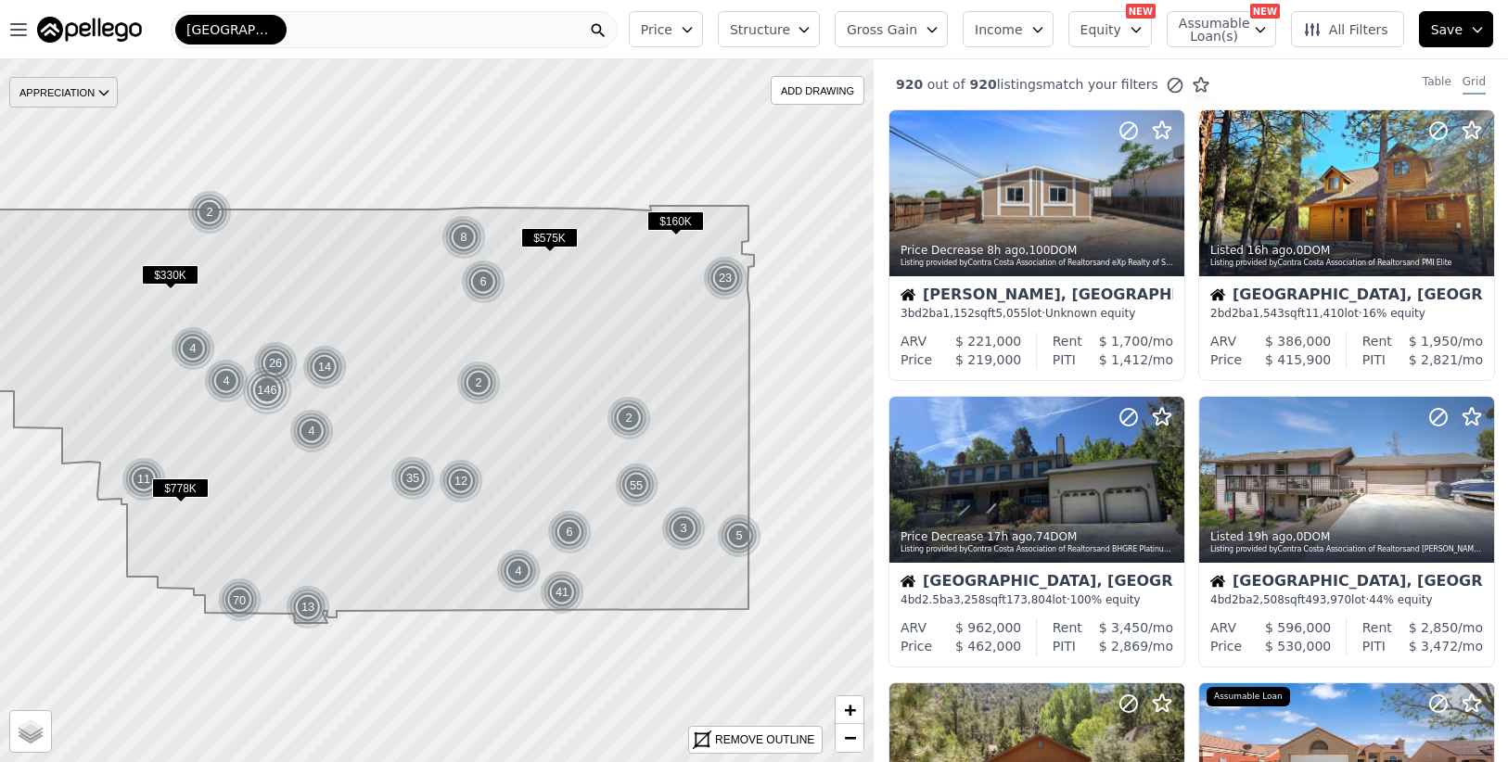
click at [106, 97] on icon at bounding box center [103, 92] width 15 height 15
click at [96, 151] on div "3M" at bounding box center [78, 148] width 56 height 27
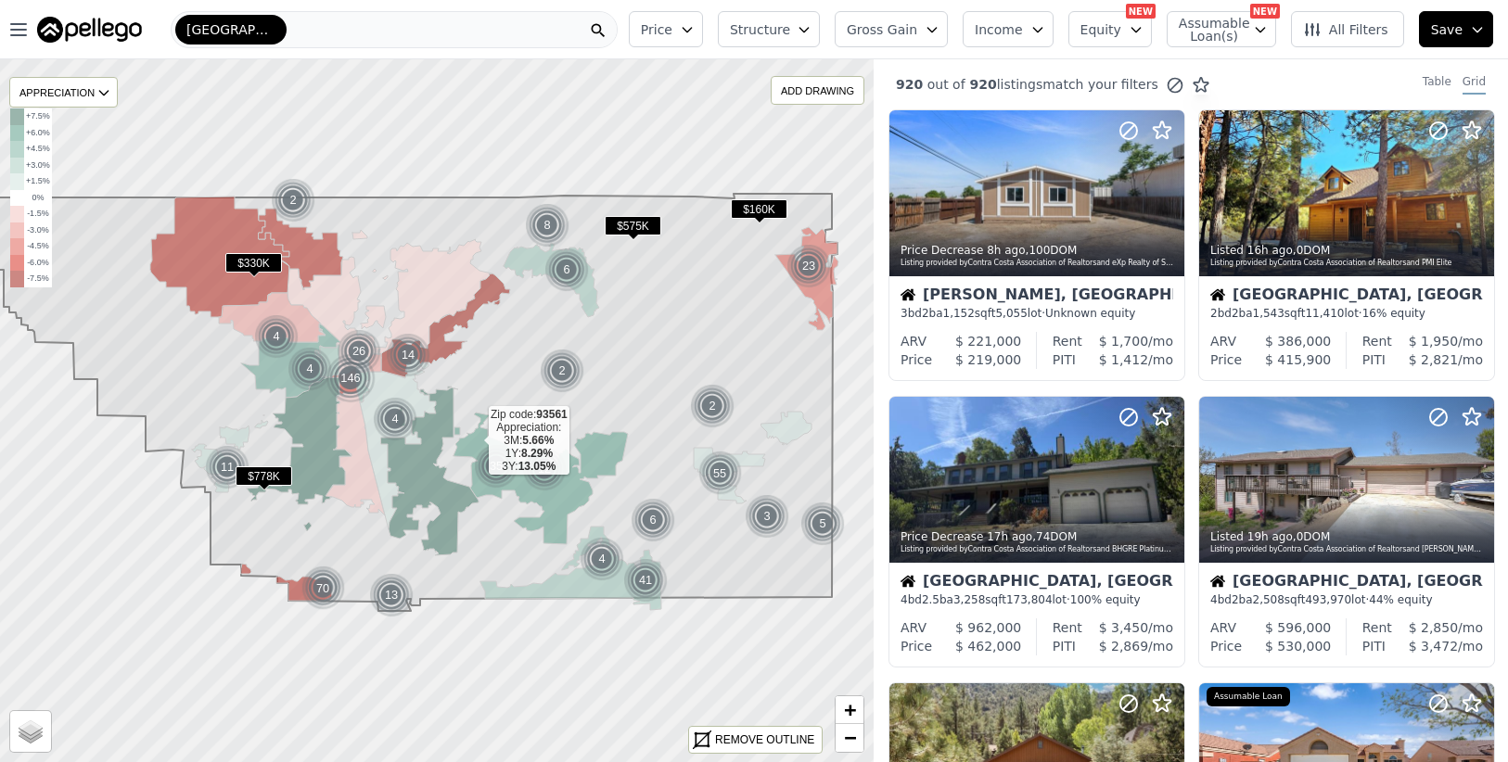
drag, startPoint x: 392, startPoint y: 453, endPoint x: 306, endPoint y: 385, distance: 110.2
click at [473, 442] on icon at bounding box center [540, 479] width 174 height 132
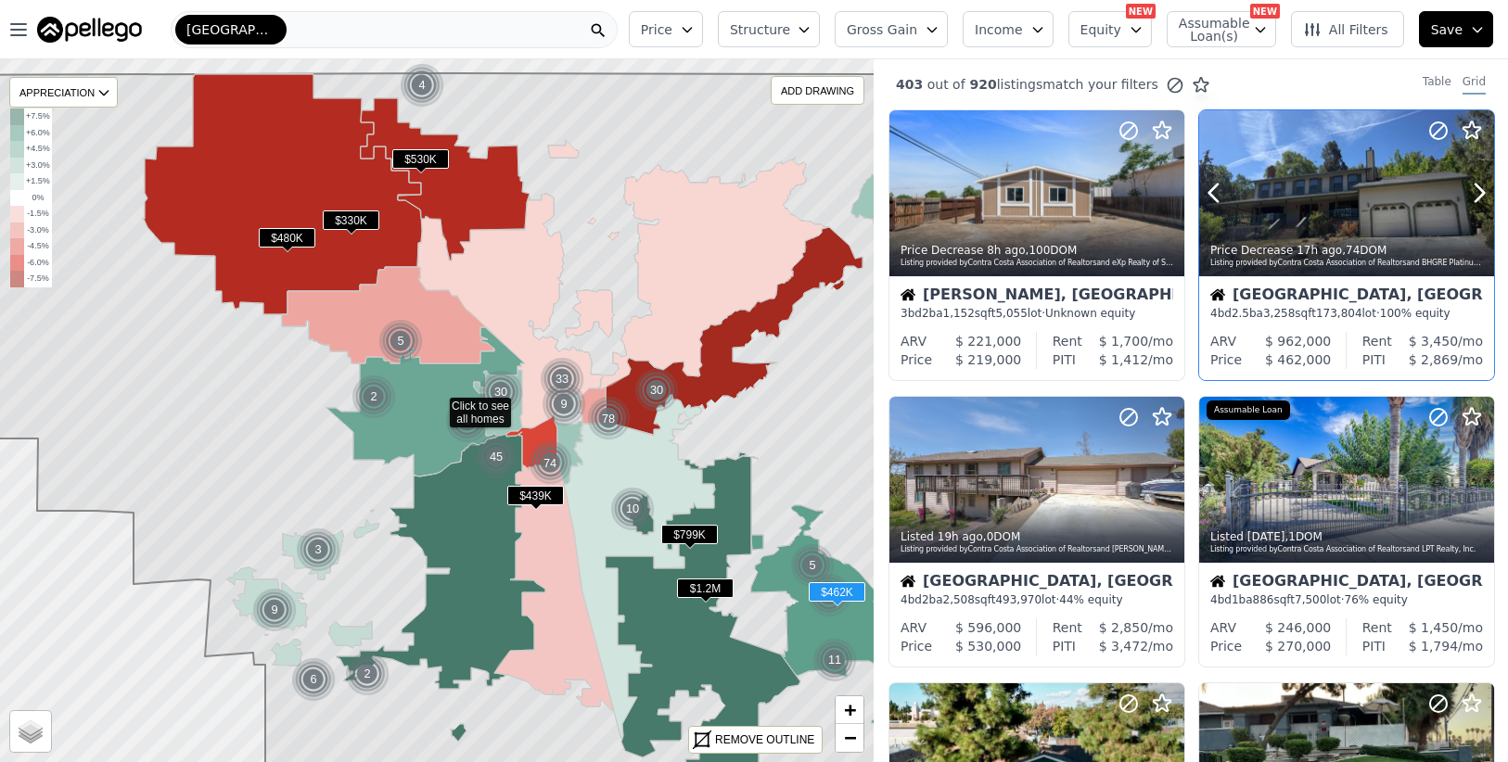
scroll to position [10, 0]
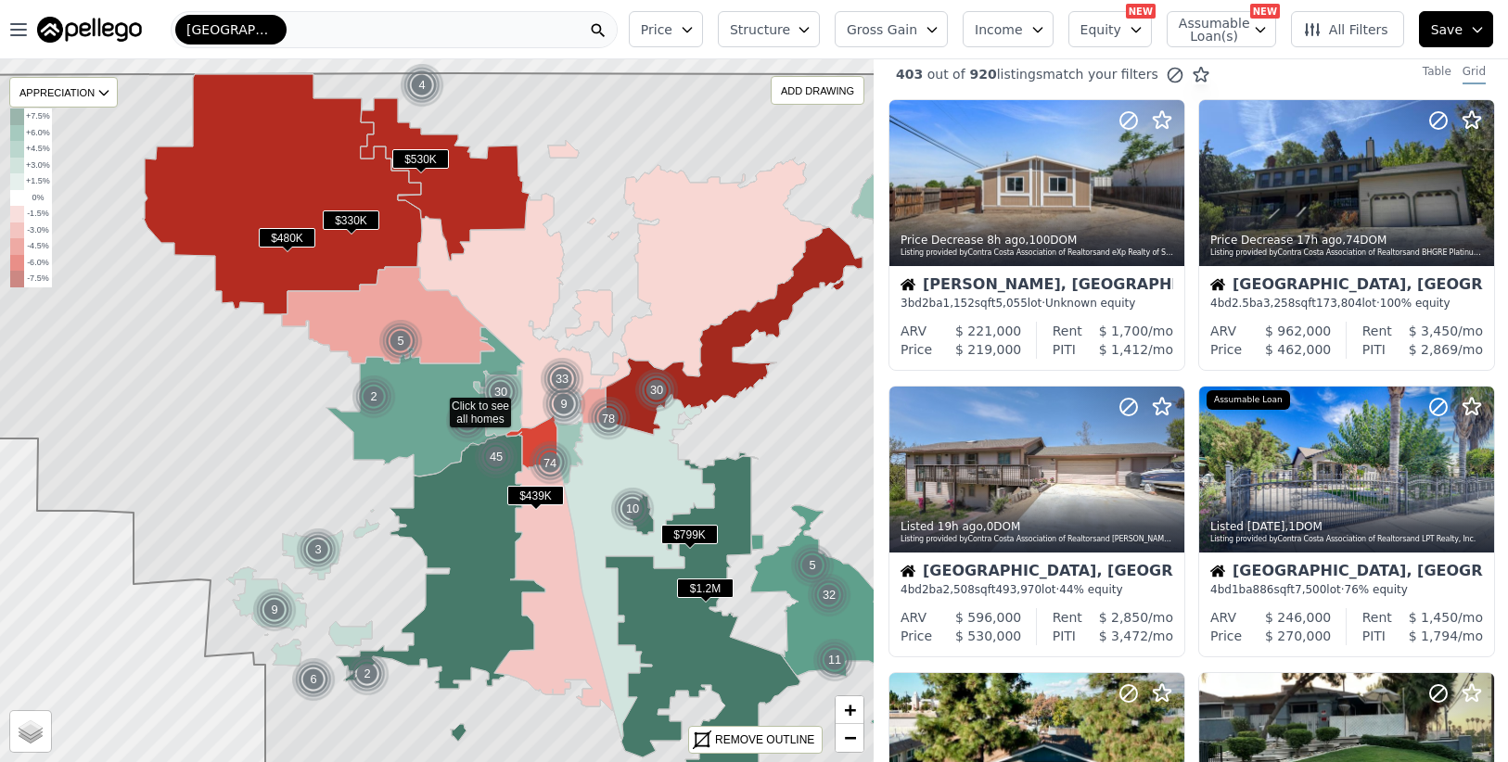
click at [1226, 29] on span "Assumable Loan(s)" at bounding box center [1207, 30] width 59 height 26
click at [1214, 63] on label "Has Assumable Loan(s)" at bounding box center [1279, 65] width 152 height 19
click at [1196, 63] on input "Has Assumable Loan(s)" at bounding box center [1188, 64] width 15 height 15
checkbox input "true"
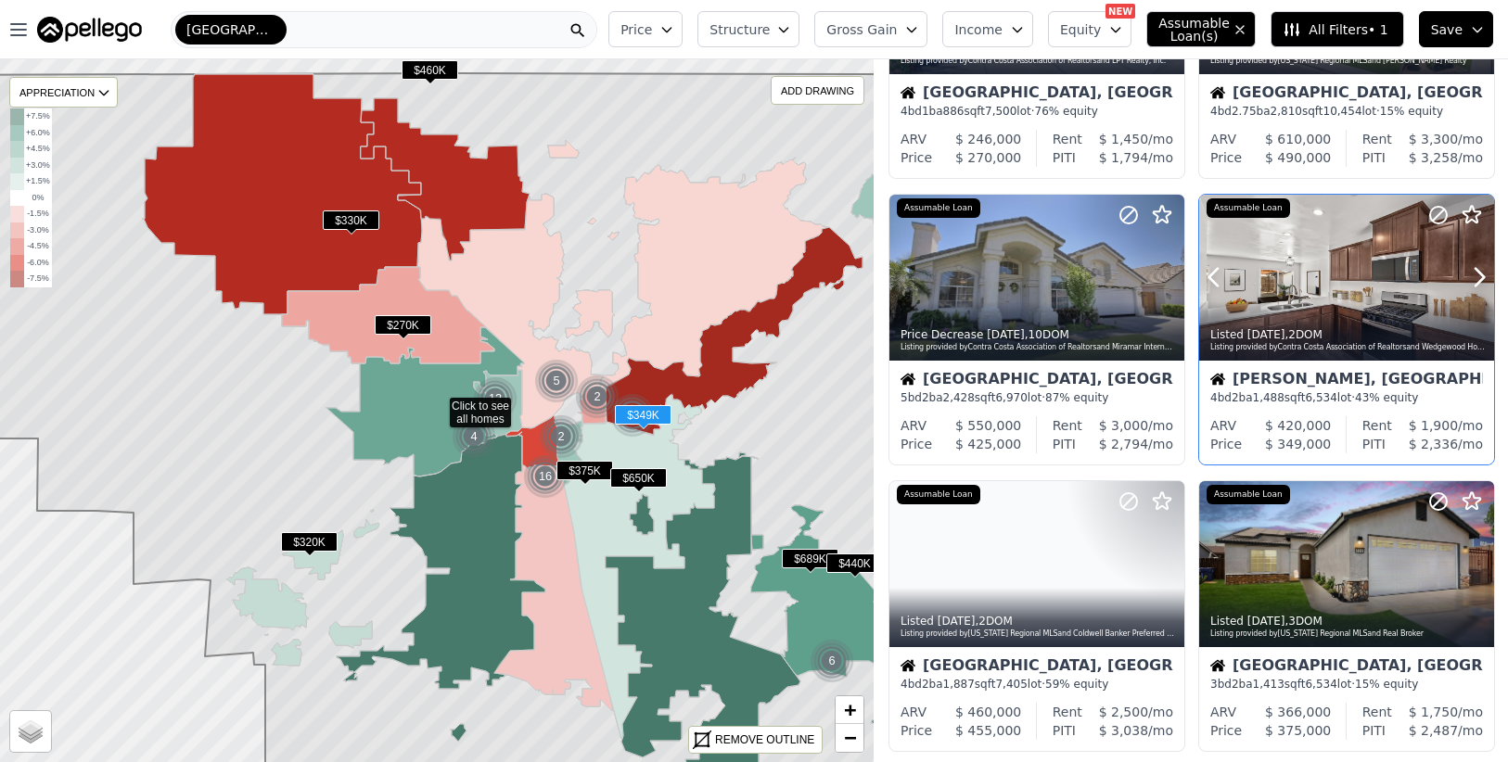
scroll to position [211, 0]
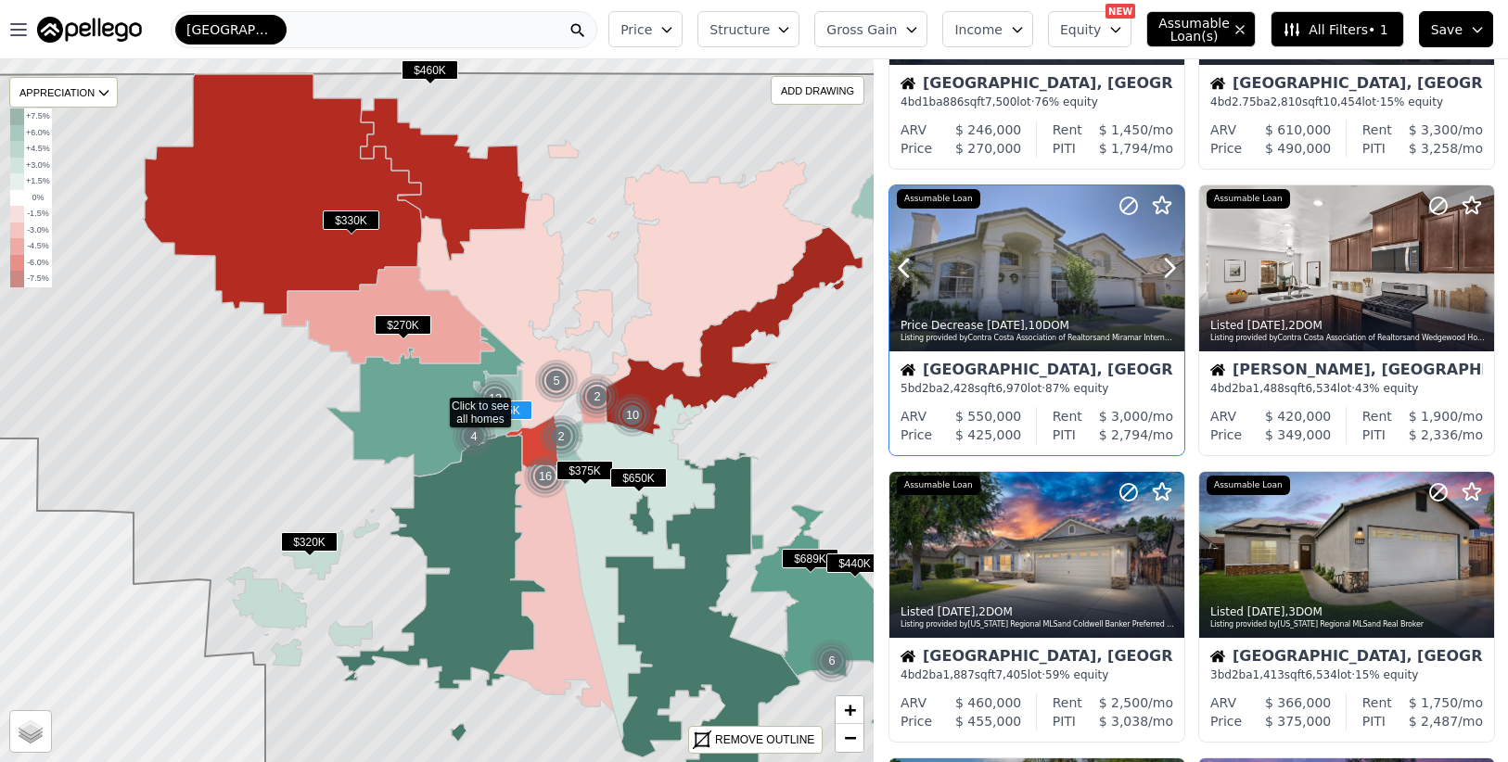
click at [1048, 299] on div at bounding box center [1036, 308] width 295 height 33
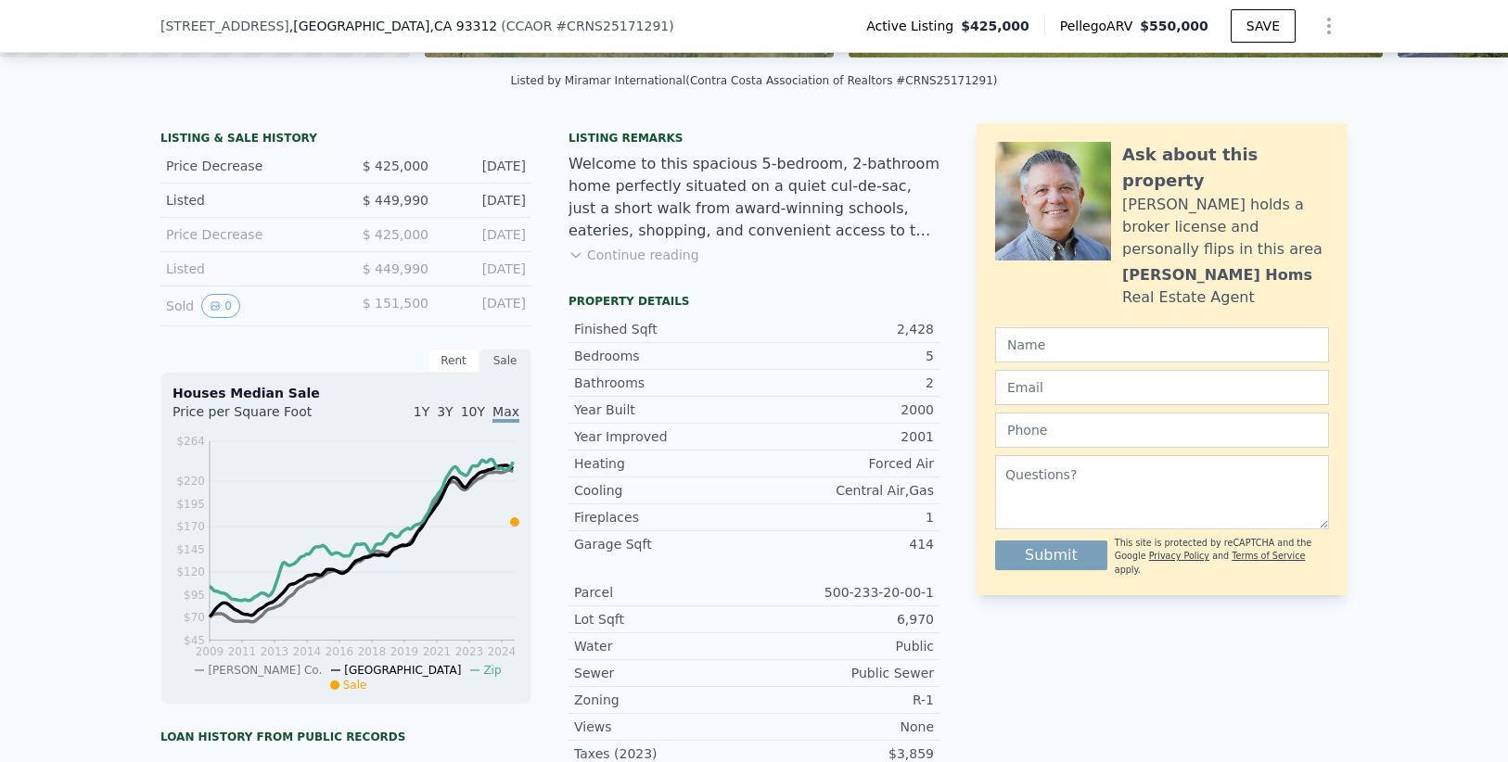
scroll to position [435, 0]
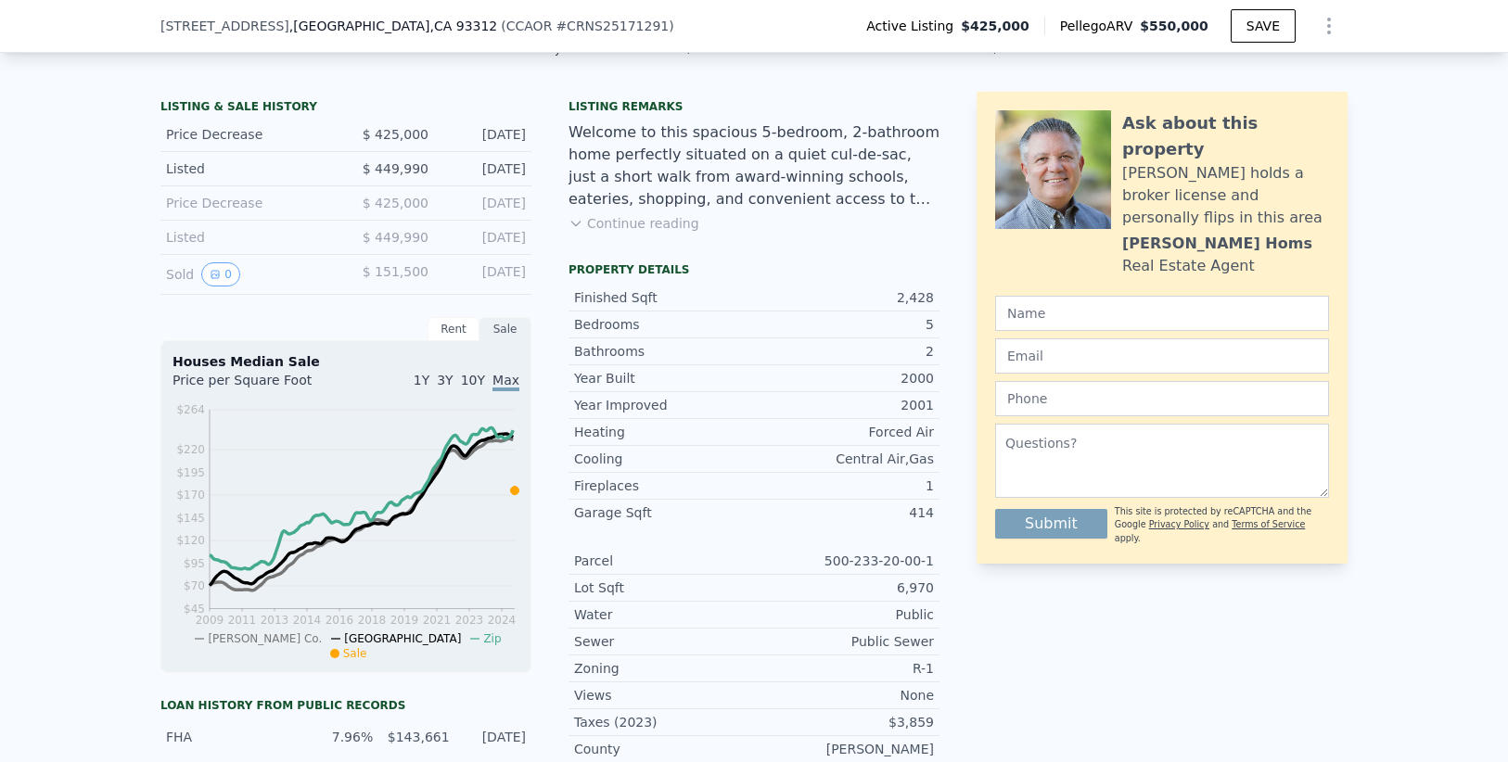
drag, startPoint x: 630, startPoint y: 218, endPoint x: 713, endPoint y: 236, distance: 84.6
click at [630, 218] on button "Continue reading" at bounding box center [633, 223] width 131 height 19
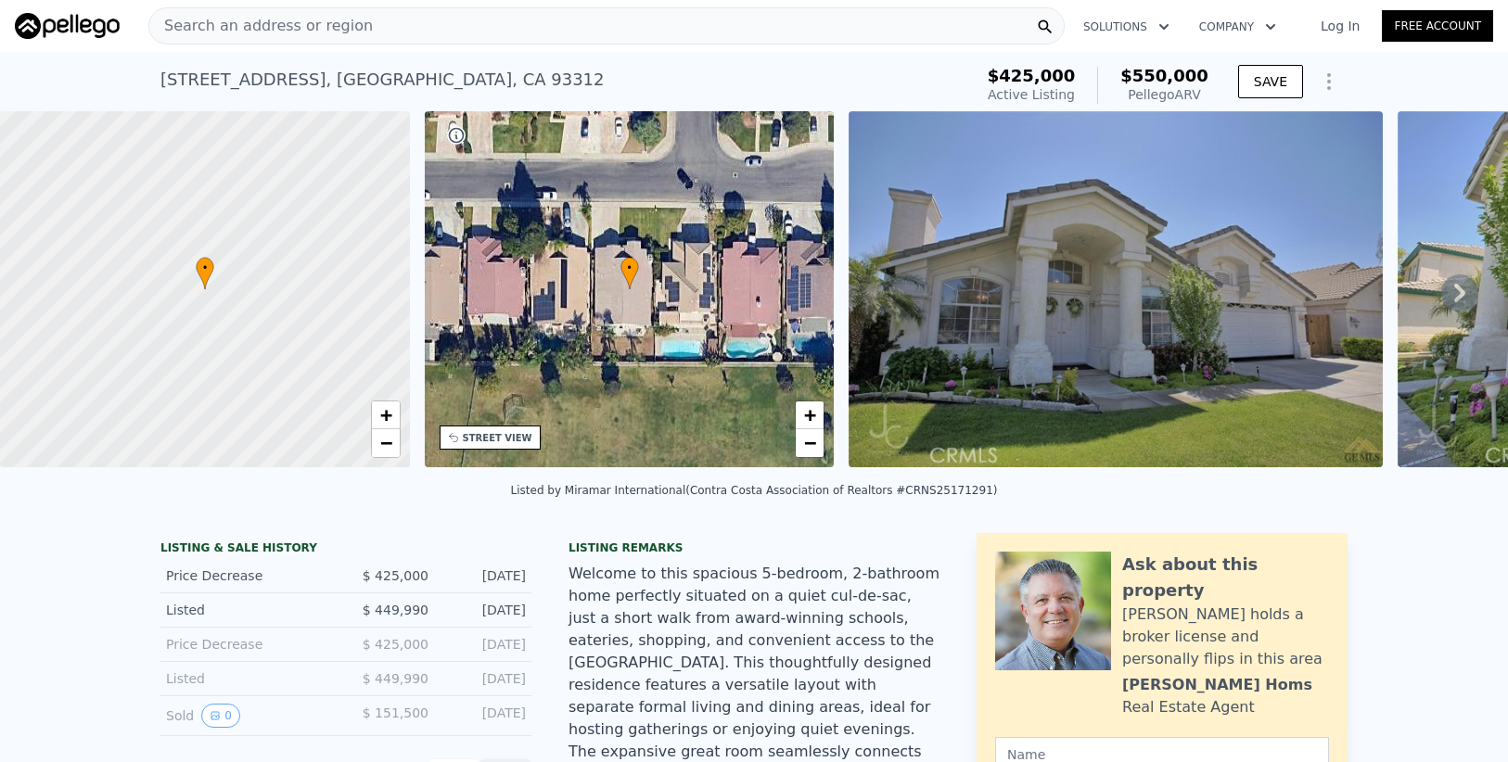
scroll to position [0, 0]
click at [1468, 288] on icon at bounding box center [1459, 292] width 37 height 37
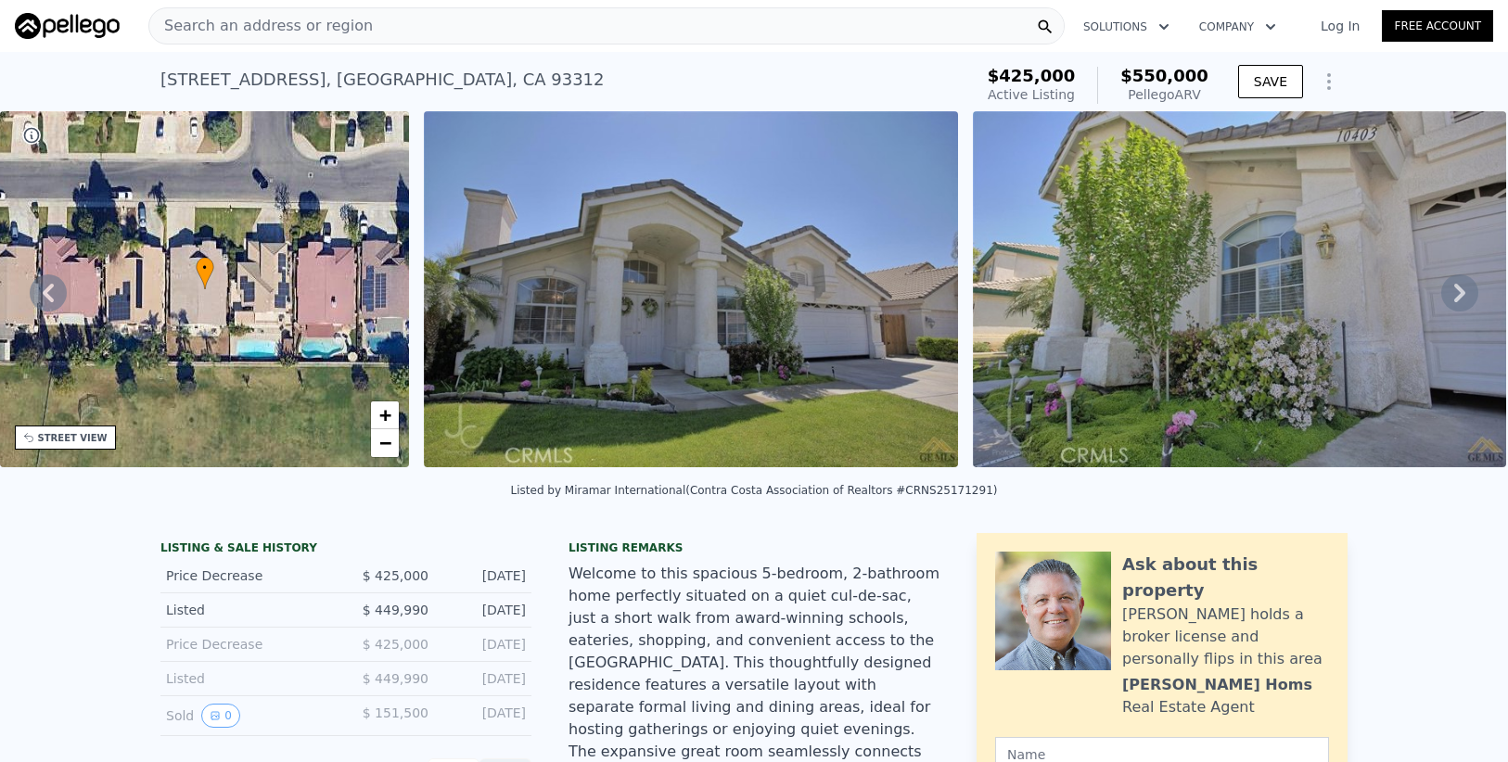
click at [1467, 288] on icon at bounding box center [1459, 292] width 37 height 37
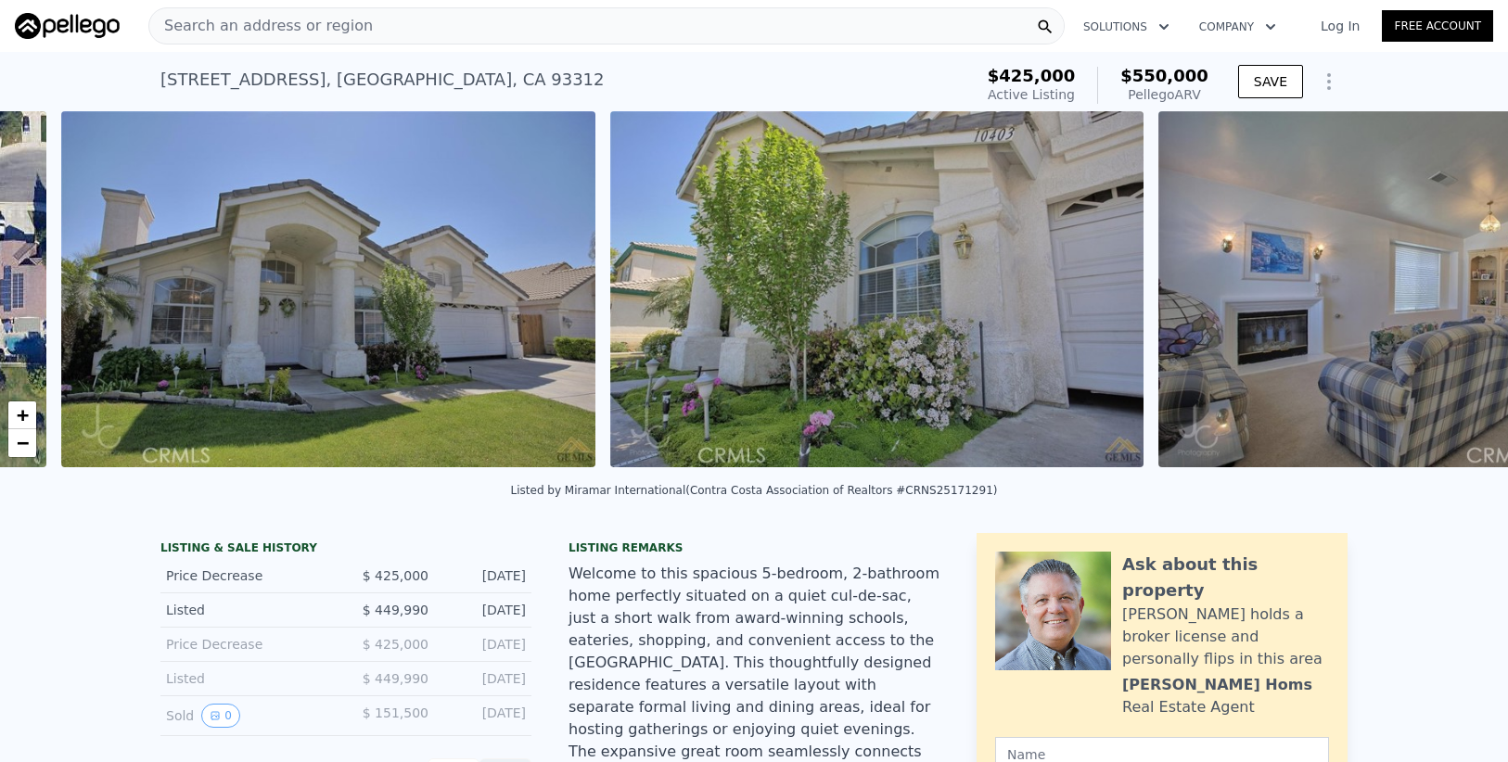
scroll to position [0, 848]
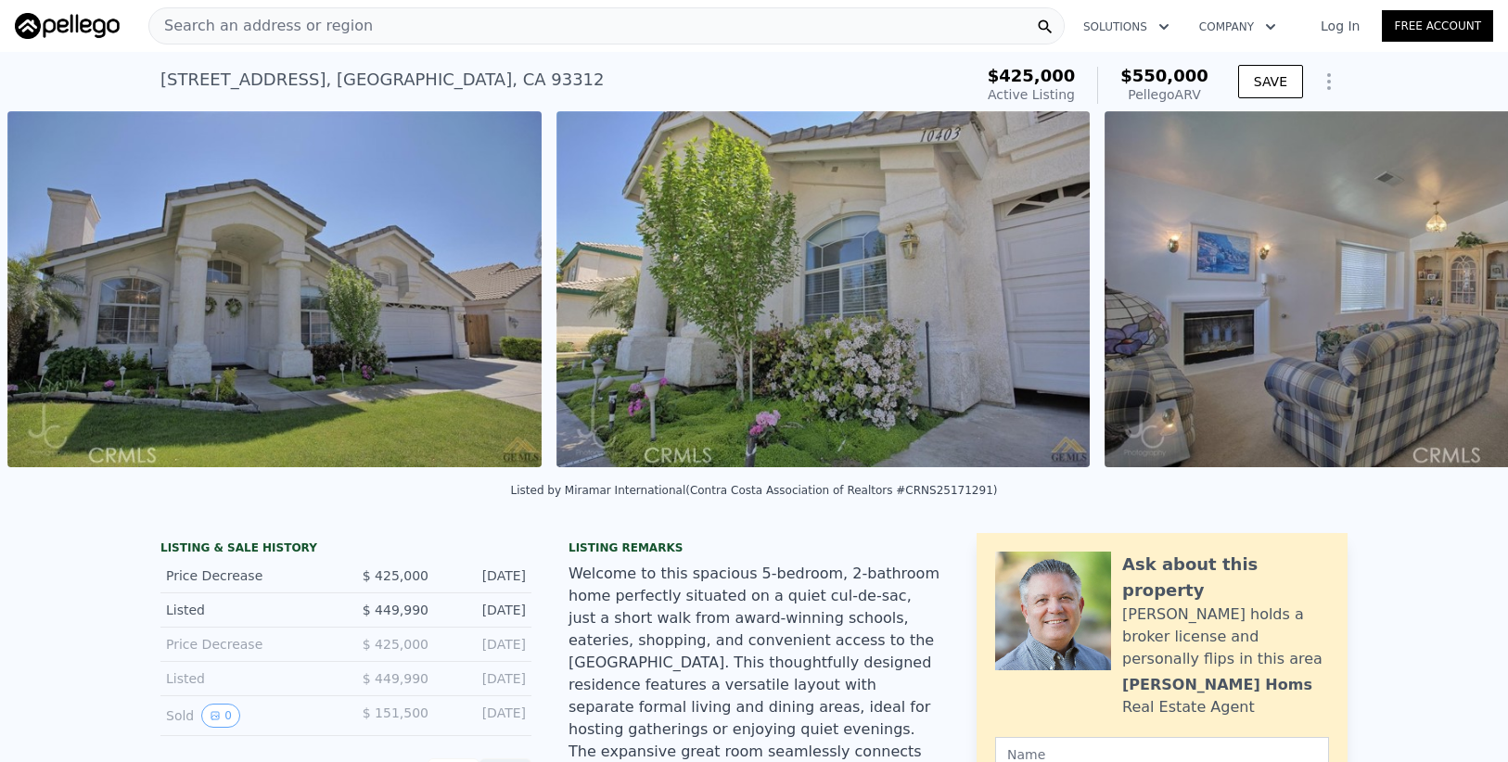
click at [1461, 292] on div "• + − • + − STREET VIEW Loading... SATELLITE VIEW" at bounding box center [754, 292] width 1508 height 363
click at [1460, 293] on icon at bounding box center [1459, 292] width 37 height 37
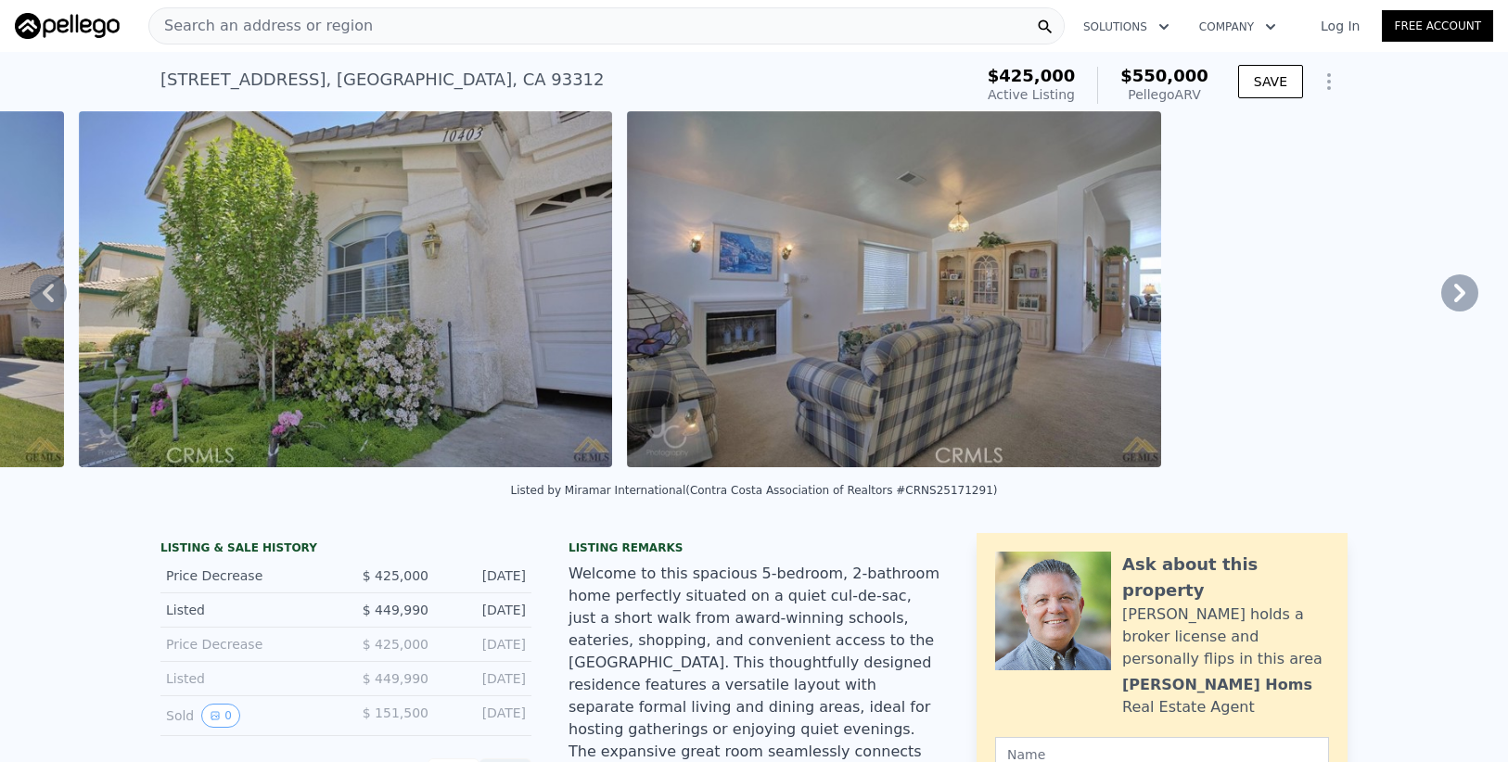
scroll to position [0, 1397]
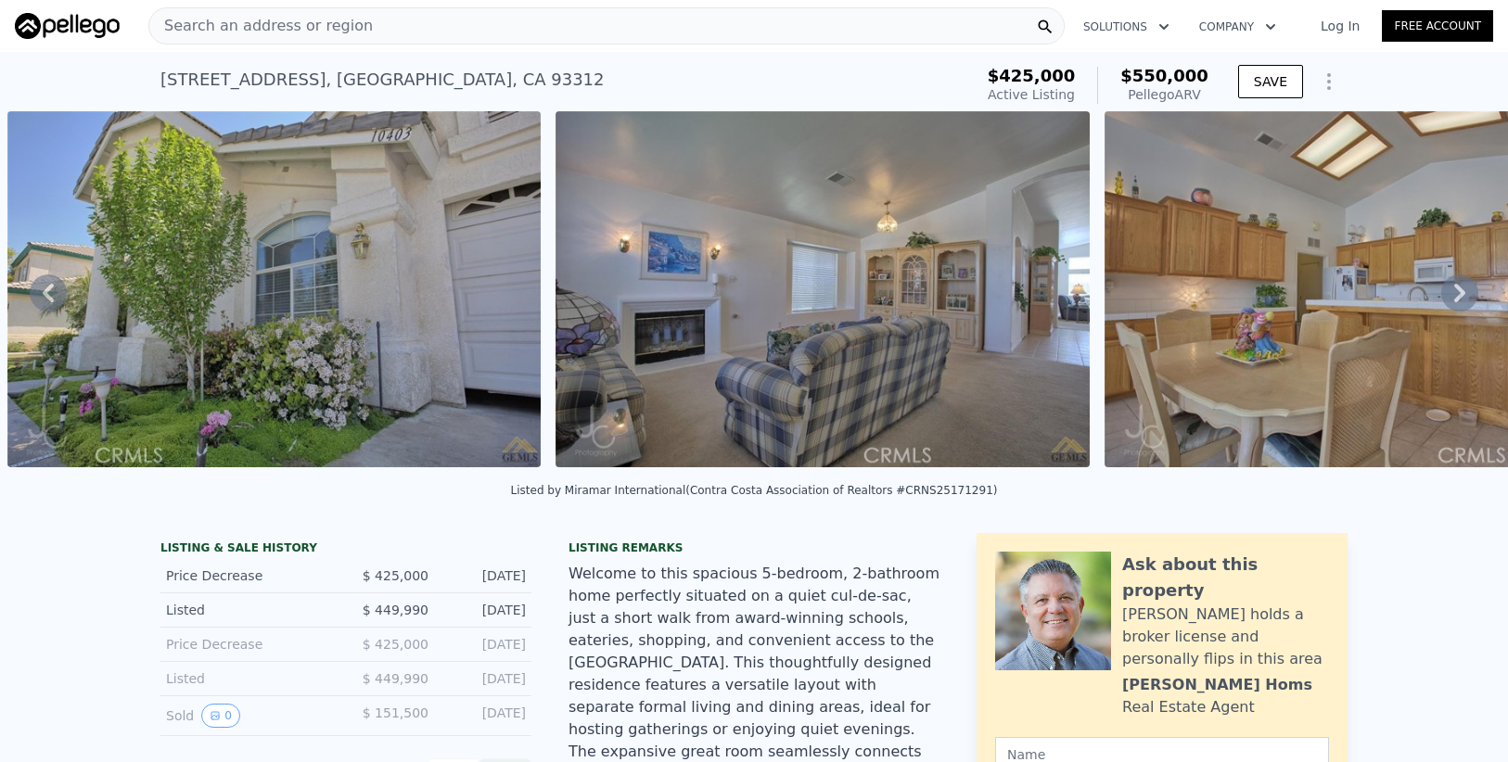
click at [1457, 294] on div "• + − • + − STREET VIEW Loading... SATELLITE VIEW" at bounding box center [754, 292] width 1508 height 363
click at [1457, 295] on icon at bounding box center [1459, 292] width 37 height 37
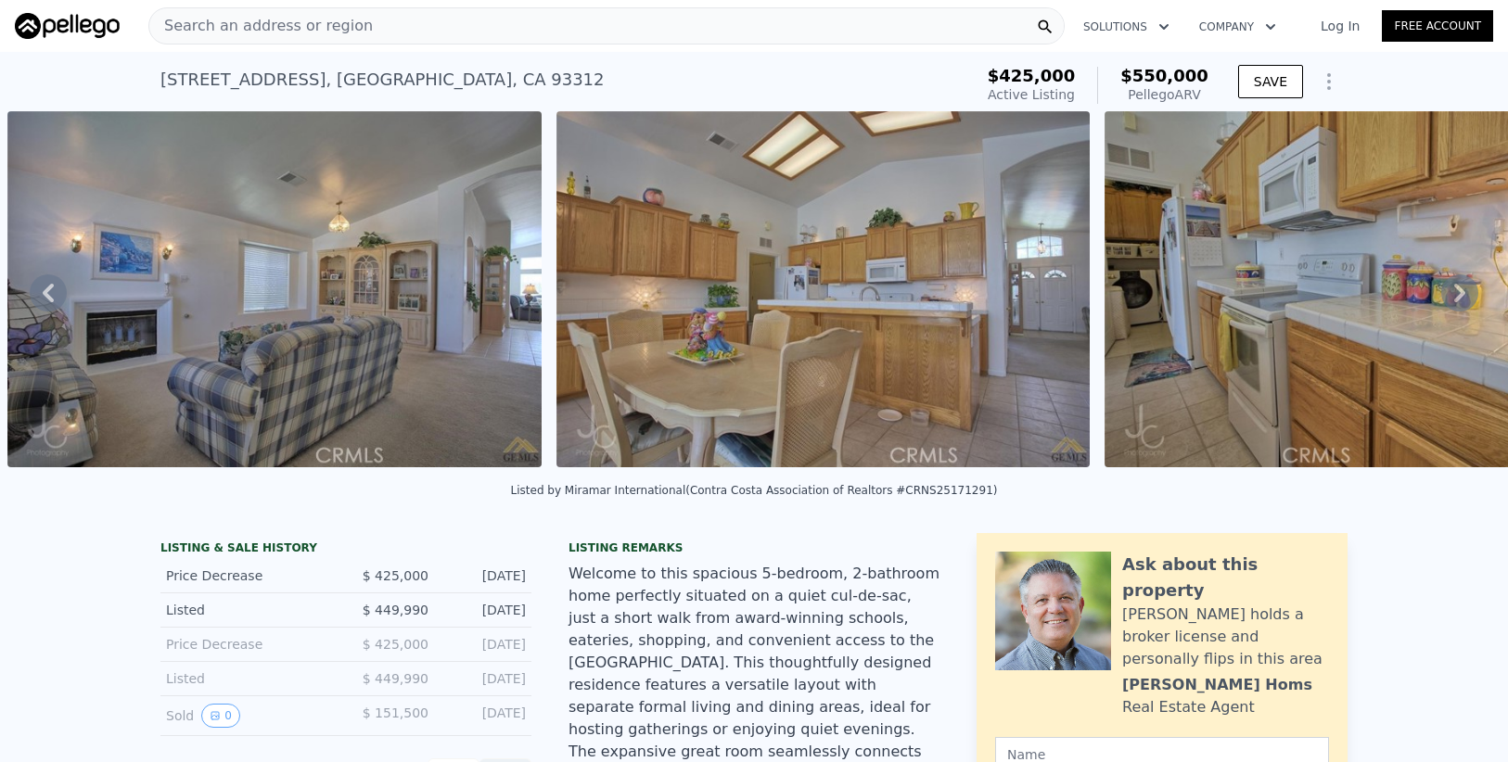
click at [1457, 295] on icon at bounding box center [1459, 292] width 37 height 37
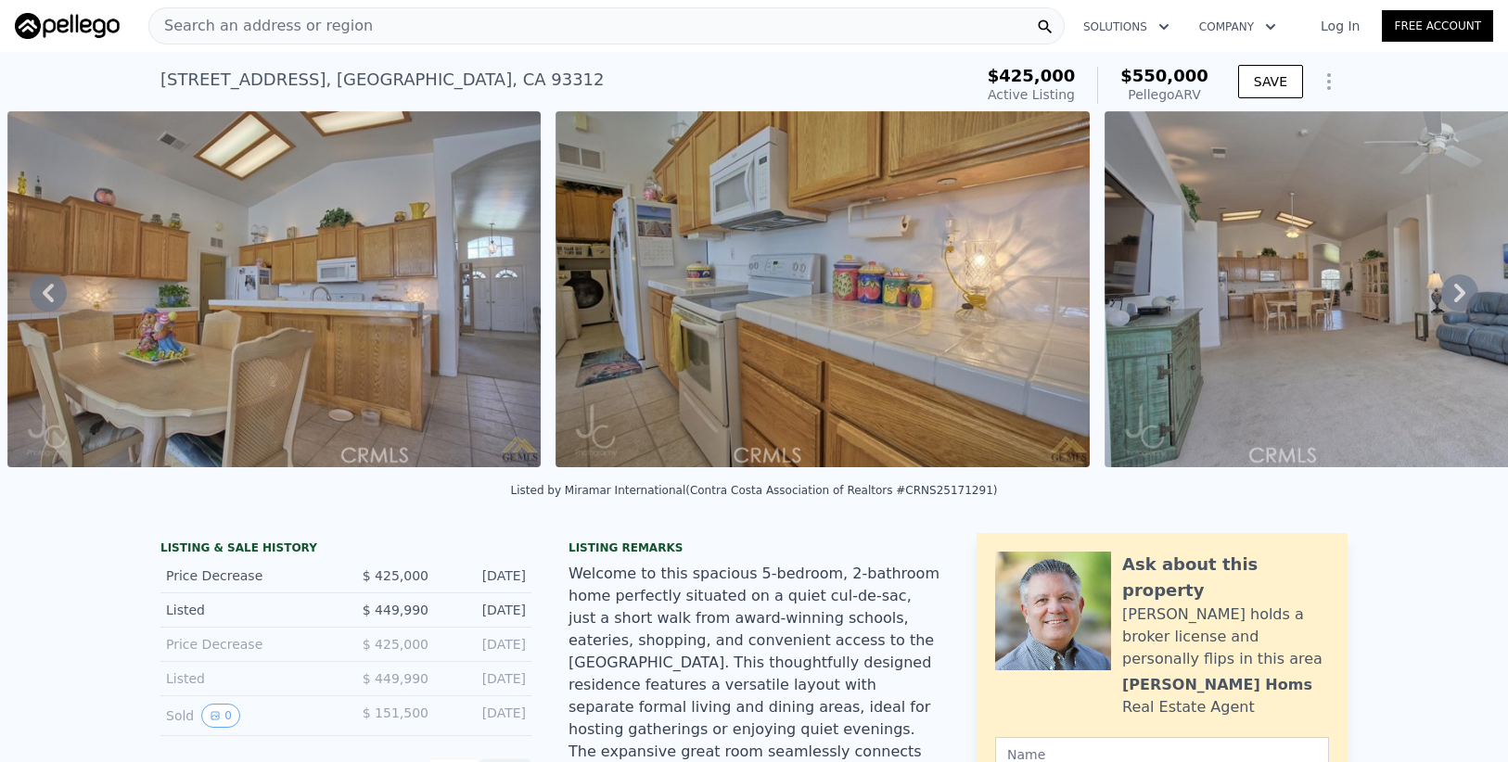
click at [1457, 295] on icon at bounding box center [1459, 292] width 37 height 37
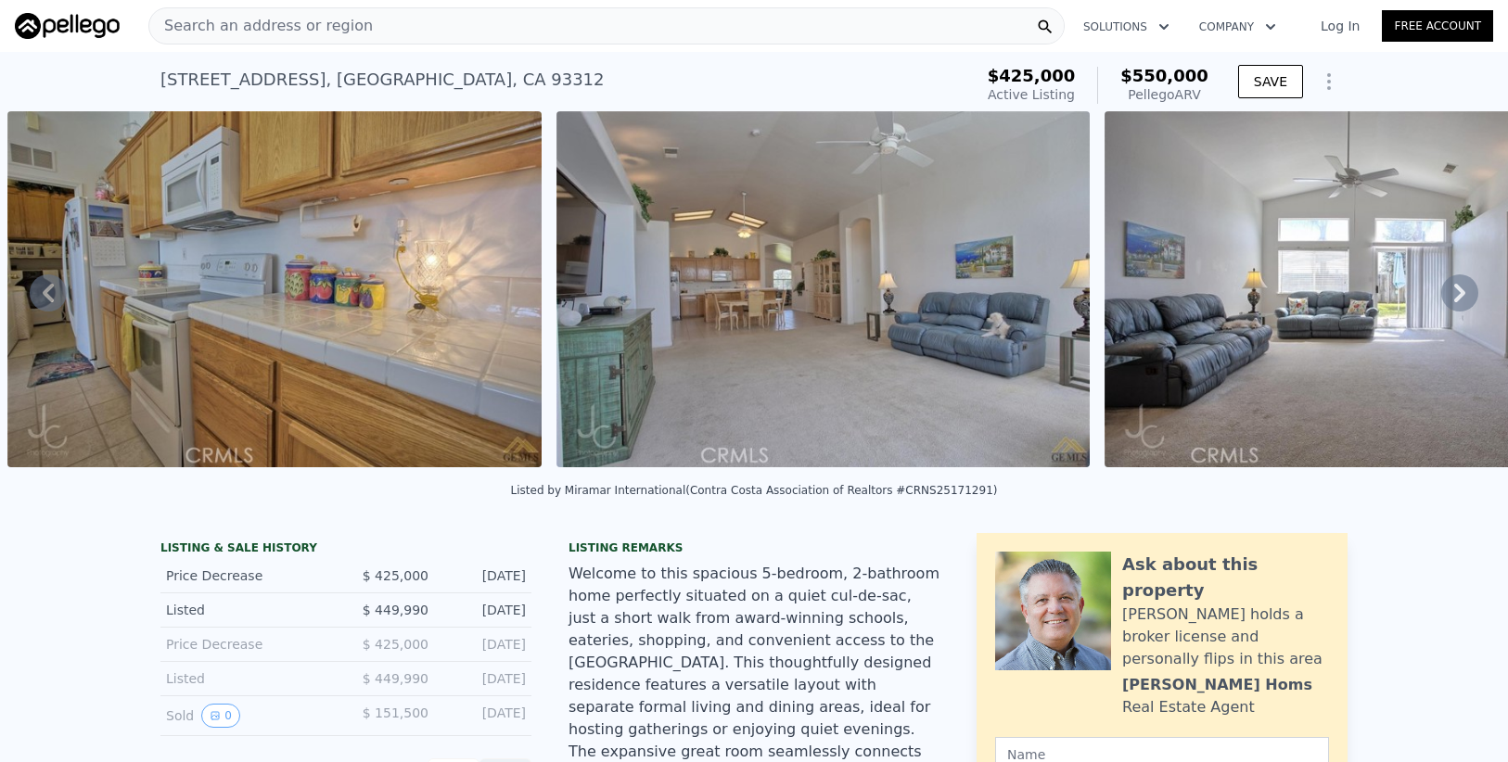
click at [1457, 295] on icon at bounding box center [1459, 292] width 37 height 37
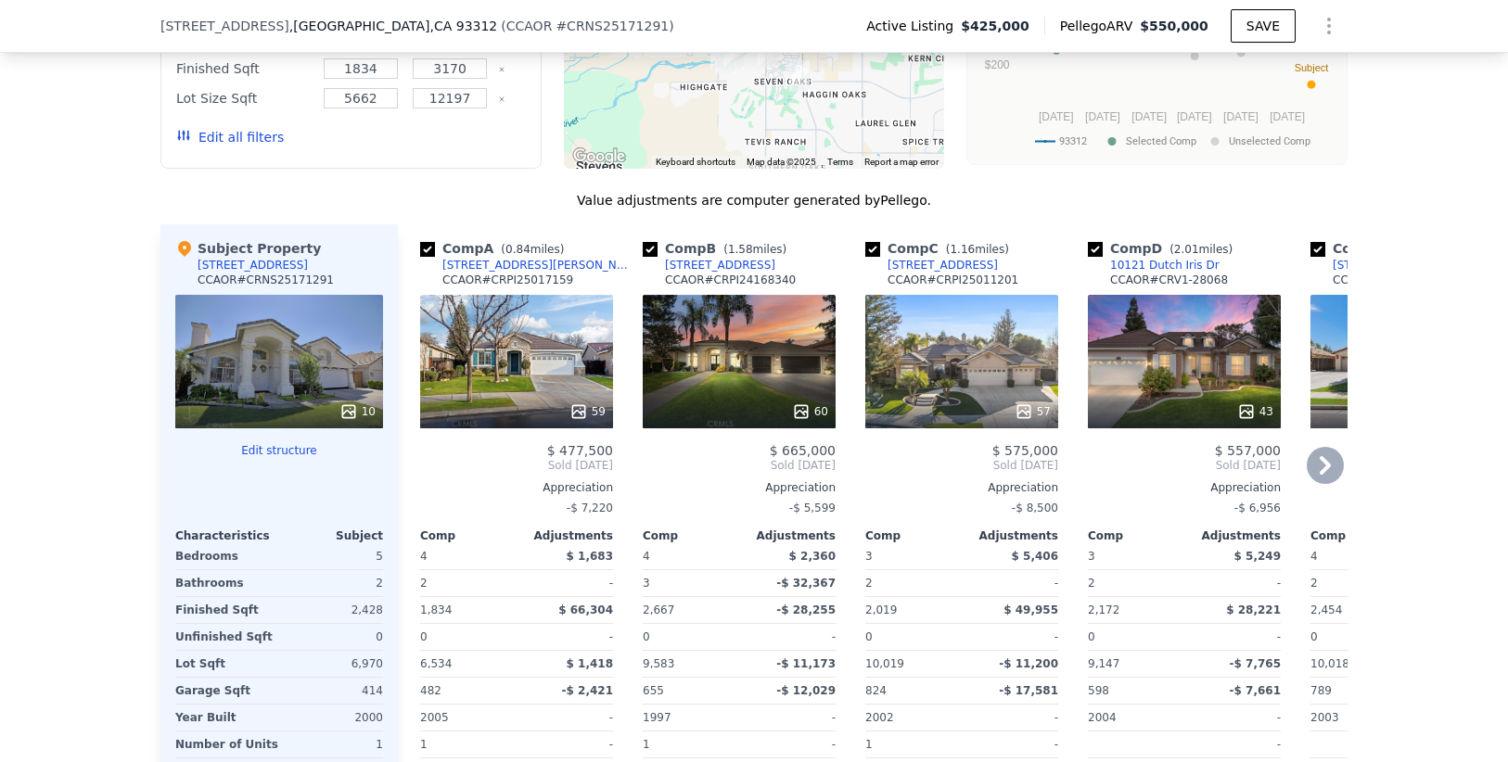
scroll to position [2349, 0]
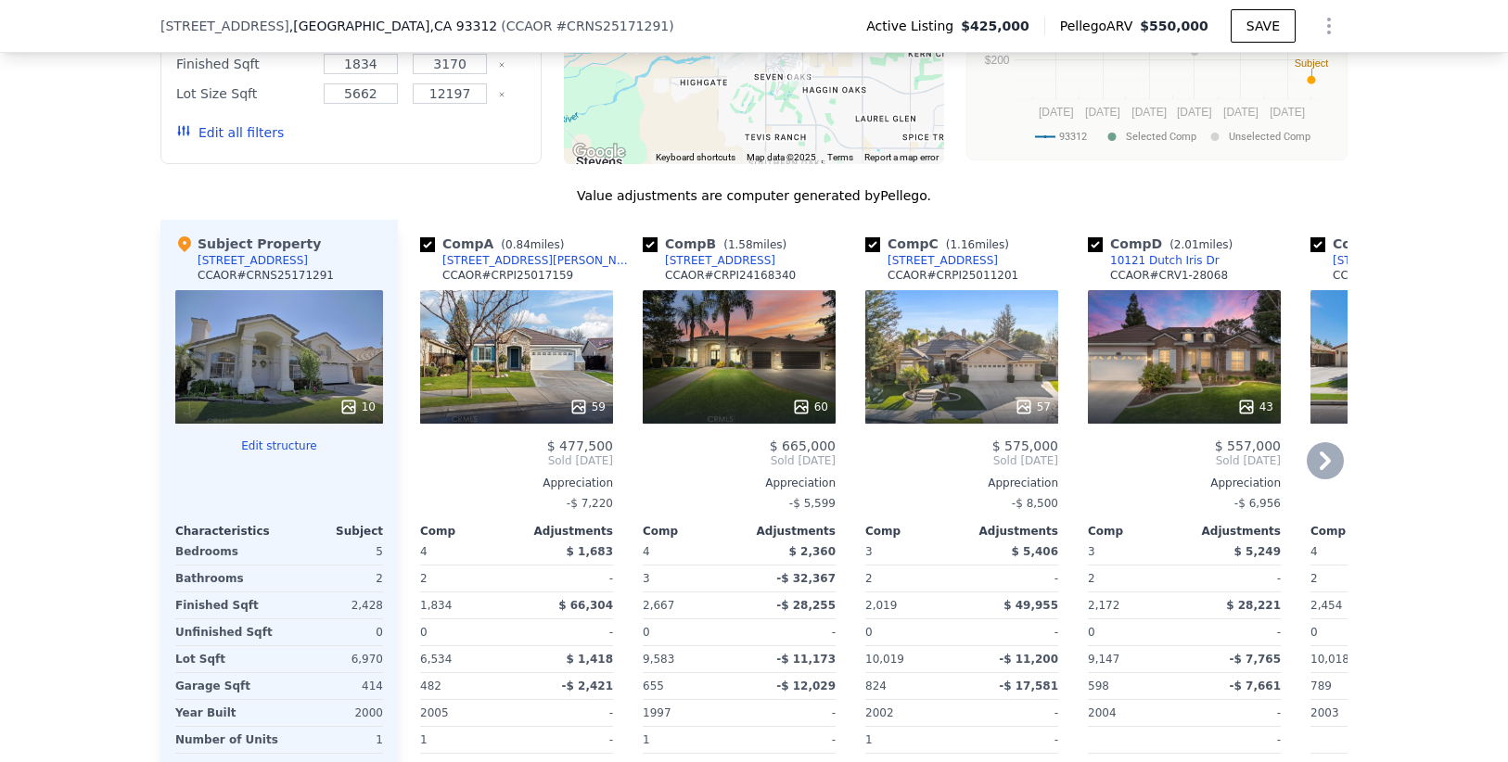
click at [1331, 442] on icon at bounding box center [1324, 460] width 37 height 37
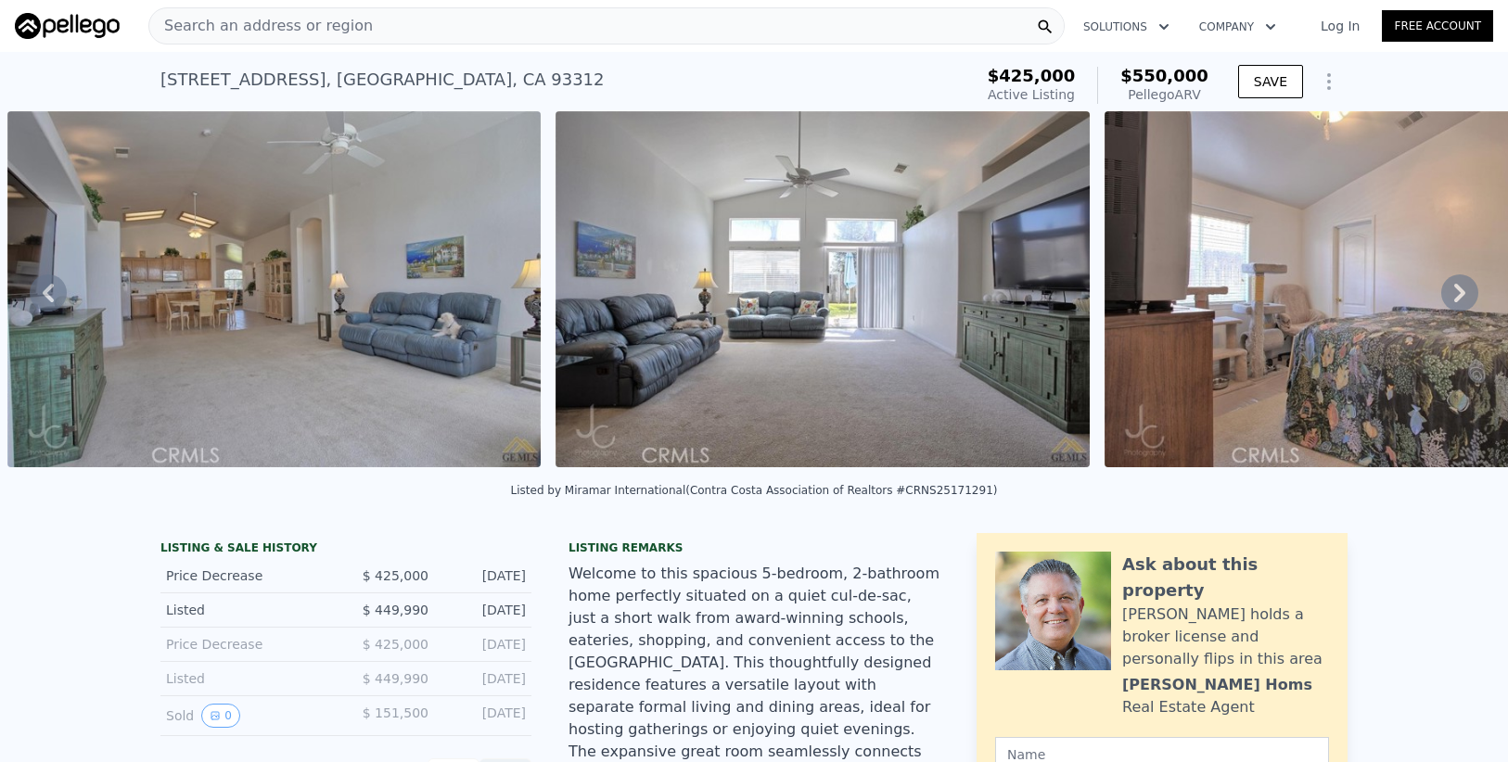
scroll to position [0, 0]
click at [1453, 293] on icon at bounding box center [1459, 292] width 37 height 37
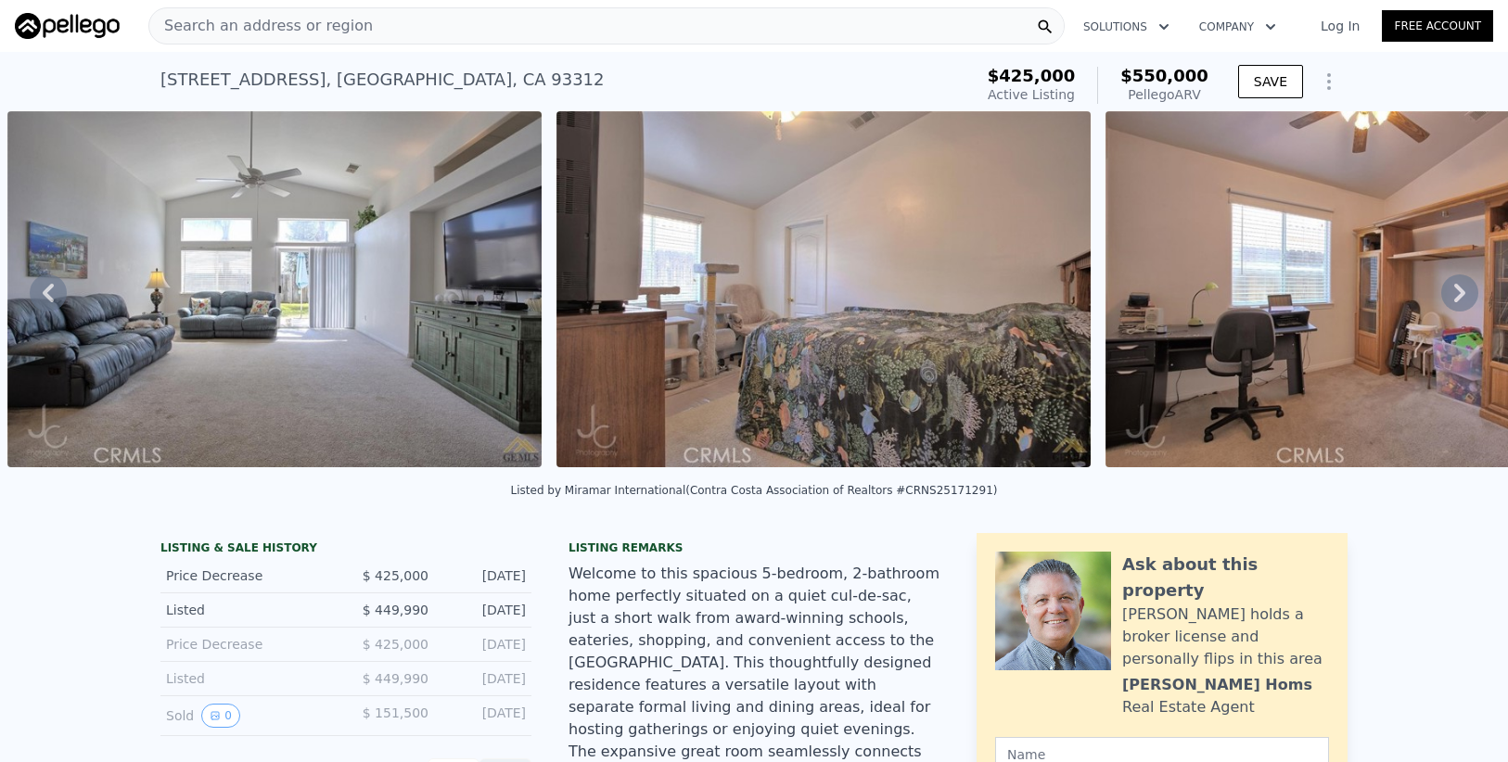
click at [1453, 293] on icon at bounding box center [1459, 292] width 37 height 37
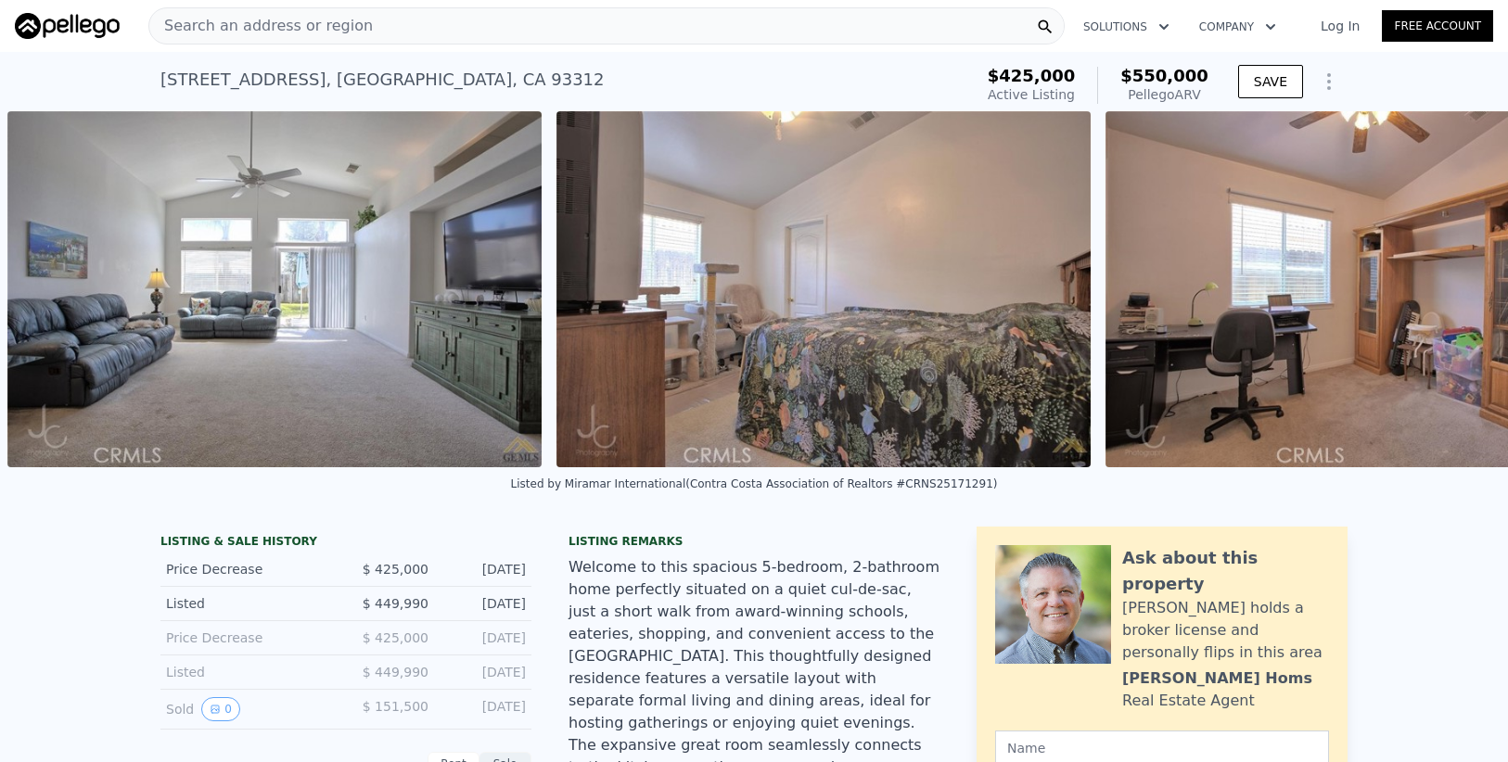
scroll to position [0, 4688]
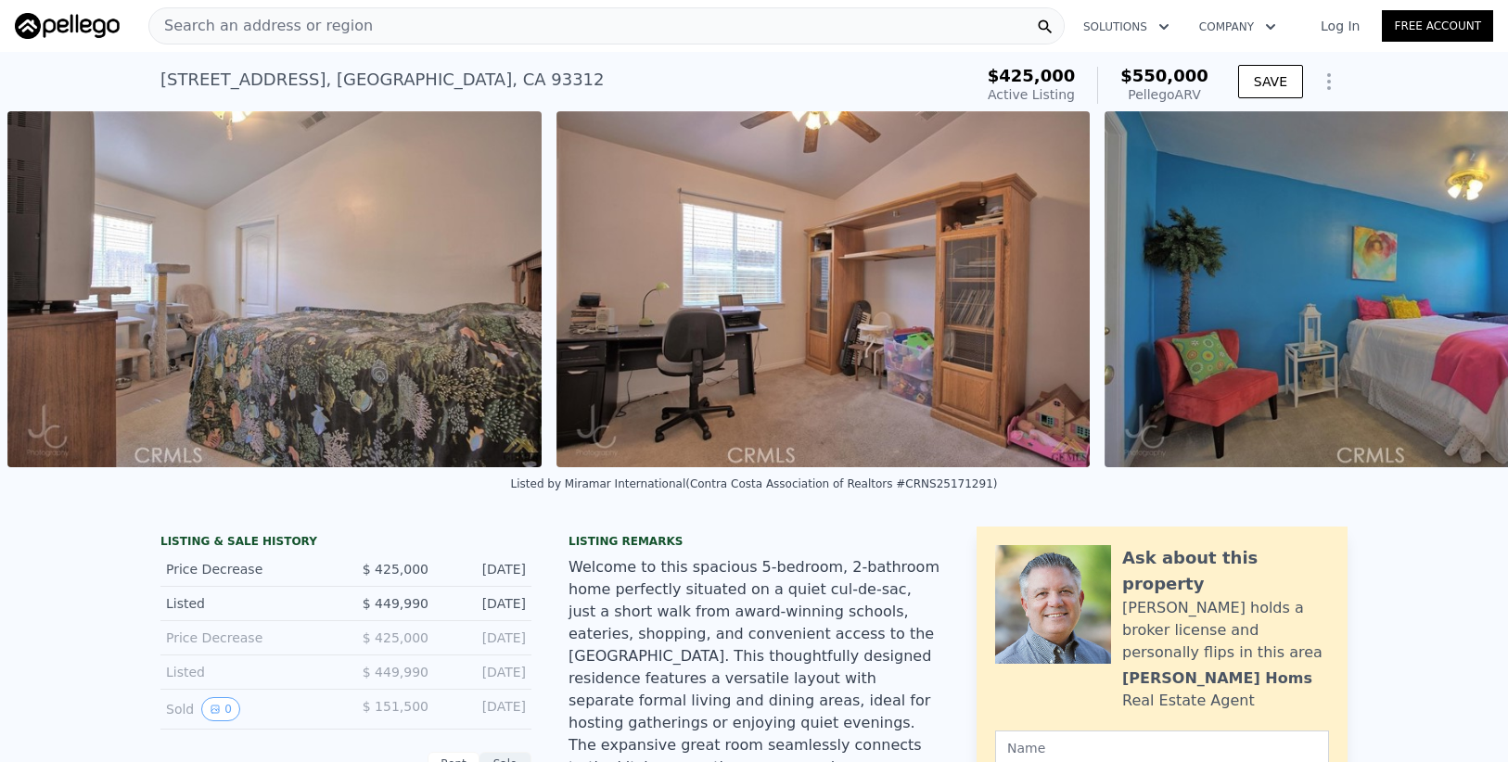
click at [1453, 293] on img at bounding box center [1371, 289] width 534 height 356
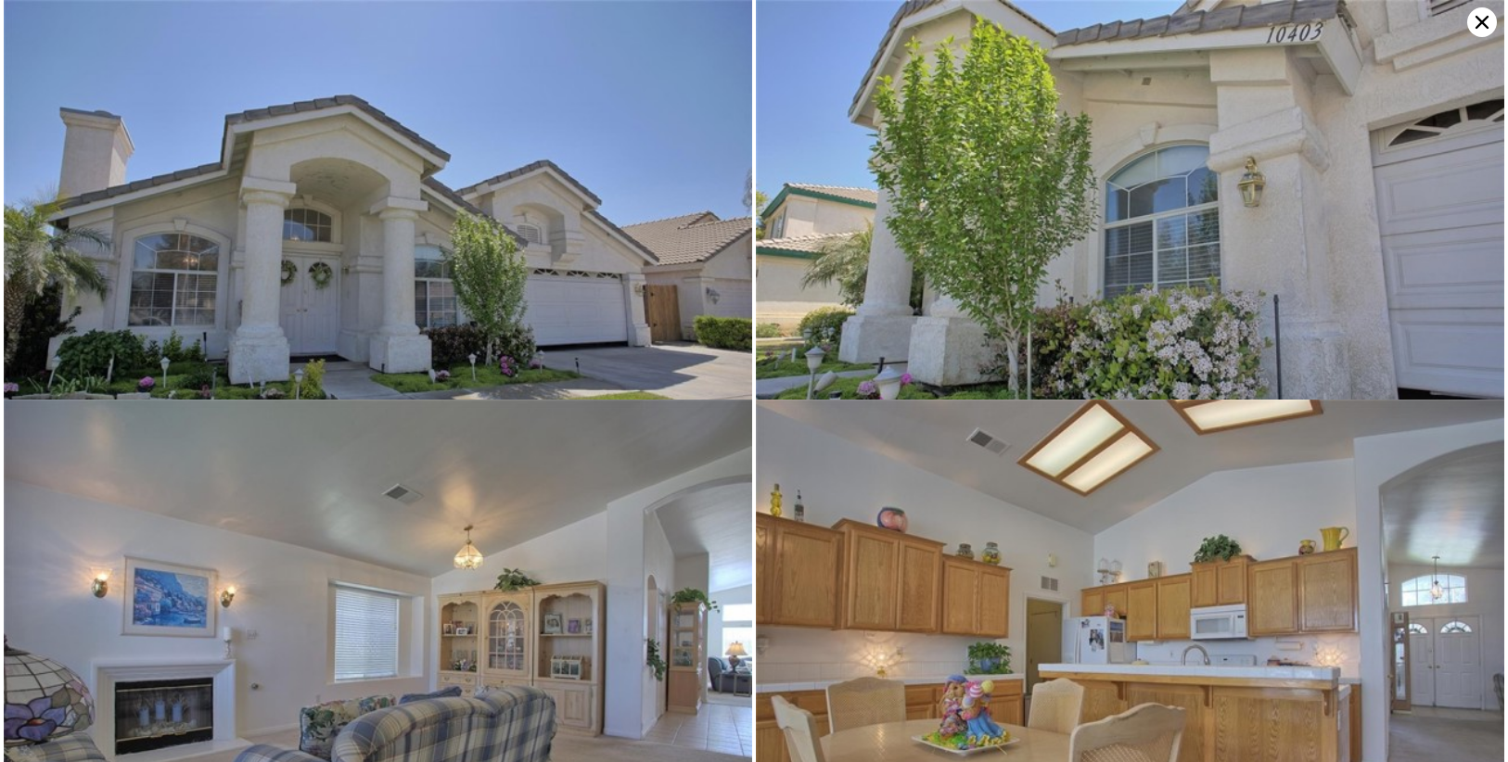
scroll to position [0, 0]
click at [1479, 32] on icon at bounding box center [1482, 22] width 30 height 30
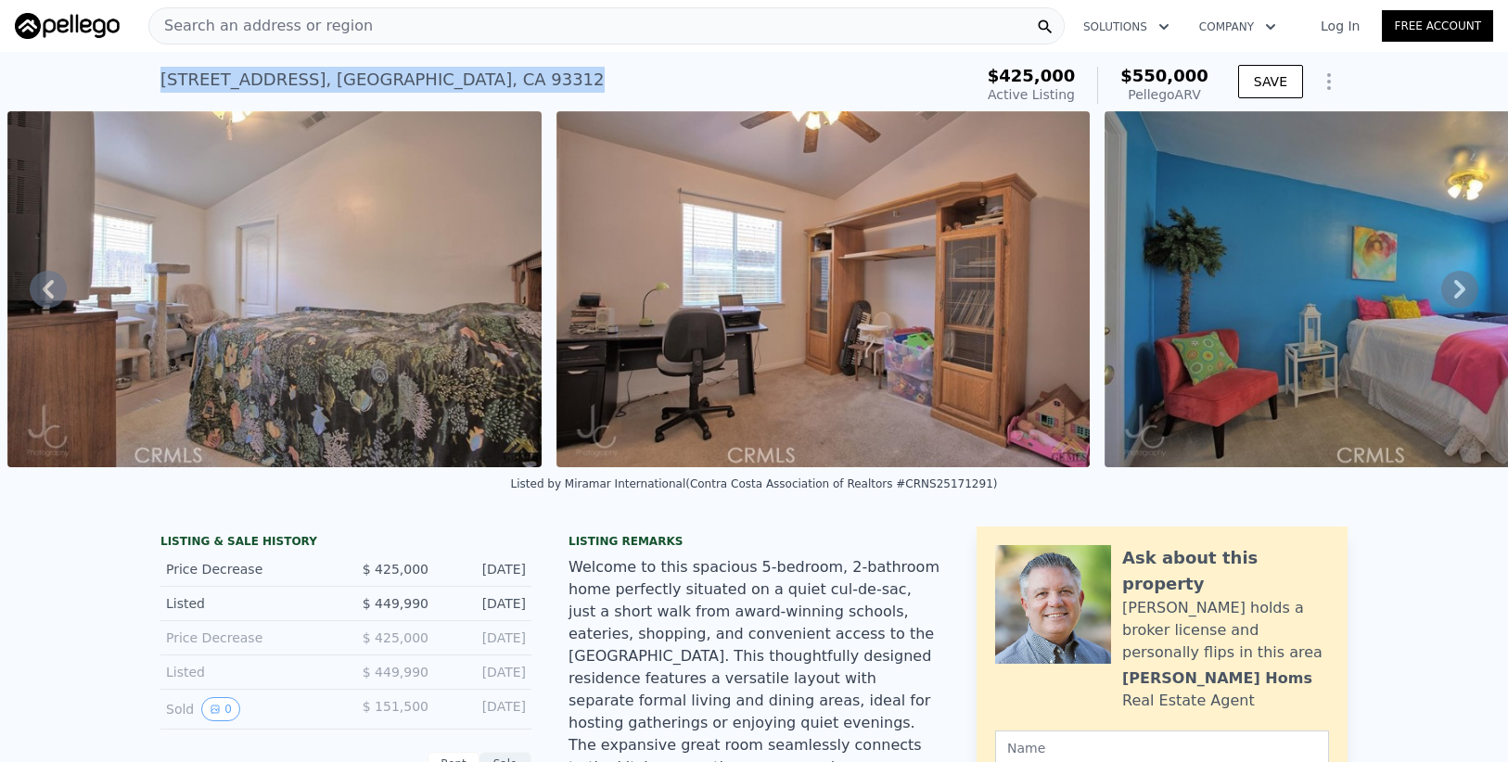
drag, startPoint x: 638, startPoint y: 72, endPoint x: 142, endPoint y: 81, distance: 496.1
click at [142, 81] on div "[STREET_ADDRESS] Active at $425k (~ARV $550k ) $425,000 Active Listing $550,000…" at bounding box center [754, 81] width 1508 height 59
copy div "[STREET_ADDRESS] Active at $425k (~ARV $550k )"
